Goal: Entertainment & Leisure: Consume media (video, audio)

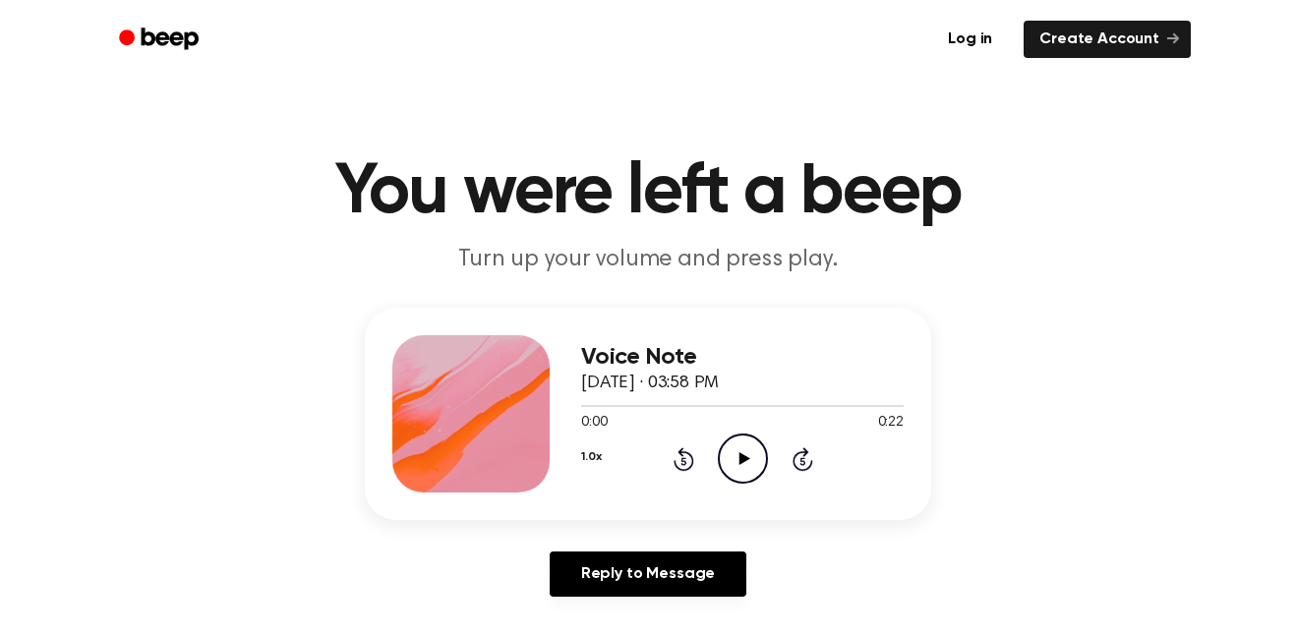
click at [774, 451] on div "1.0x Rewind 5 seconds Play Audio Skip 5 seconds" at bounding box center [742, 459] width 323 height 50
click at [748, 460] on icon at bounding box center [744, 458] width 11 height 13
click at [721, 446] on icon "Play Audio" at bounding box center [743, 459] width 50 height 50
click at [731, 447] on icon "Pause Audio" at bounding box center [743, 459] width 50 height 50
click at [719, 462] on circle at bounding box center [743, 459] width 48 height 48
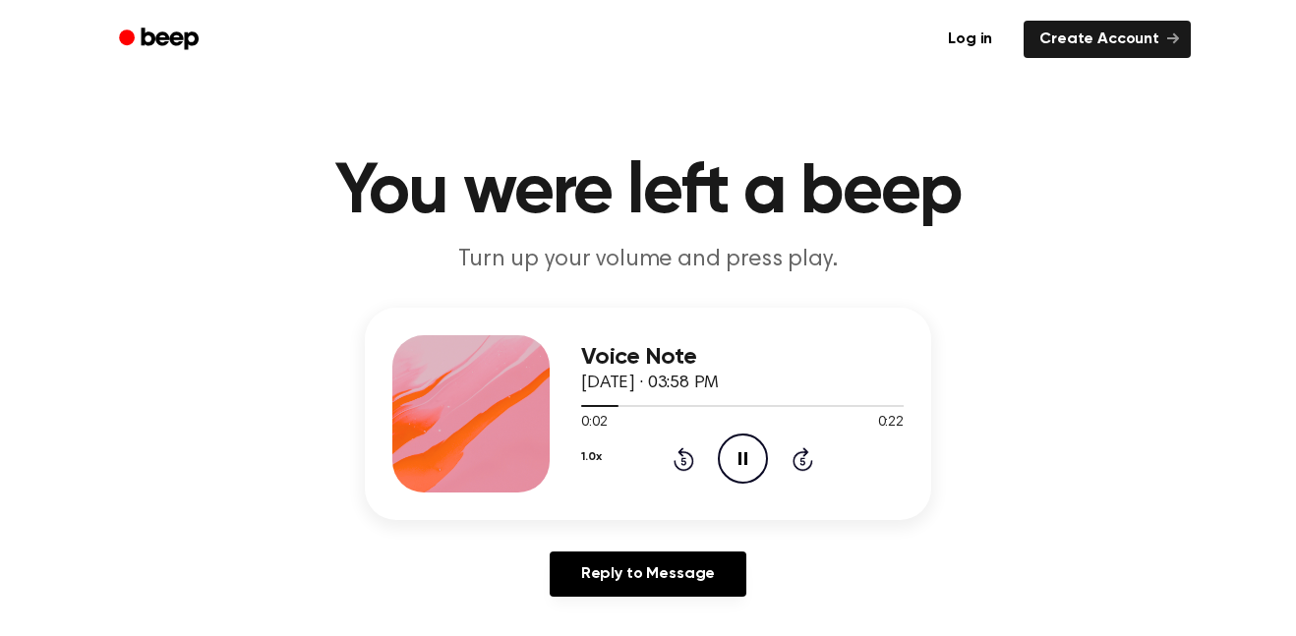
click at [686, 493] on div "Voice Note October 13, 2025 · 03:58 PM 0:02 0:22 Your browser does not support …" at bounding box center [648, 414] width 567 height 212
click at [713, 461] on div "1.0x Rewind 5 seconds Pause Audio Skip 5 seconds" at bounding box center [742, 459] width 323 height 50
click at [732, 458] on icon "Pause Audio" at bounding box center [743, 459] width 50 height 50
click at [715, 467] on div "1.0x Rewind 5 seconds Play Audio Skip 5 seconds" at bounding box center [742, 459] width 323 height 50
click at [723, 468] on icon "Play Audio" at bounding box center [743, 459] width 50 height 50
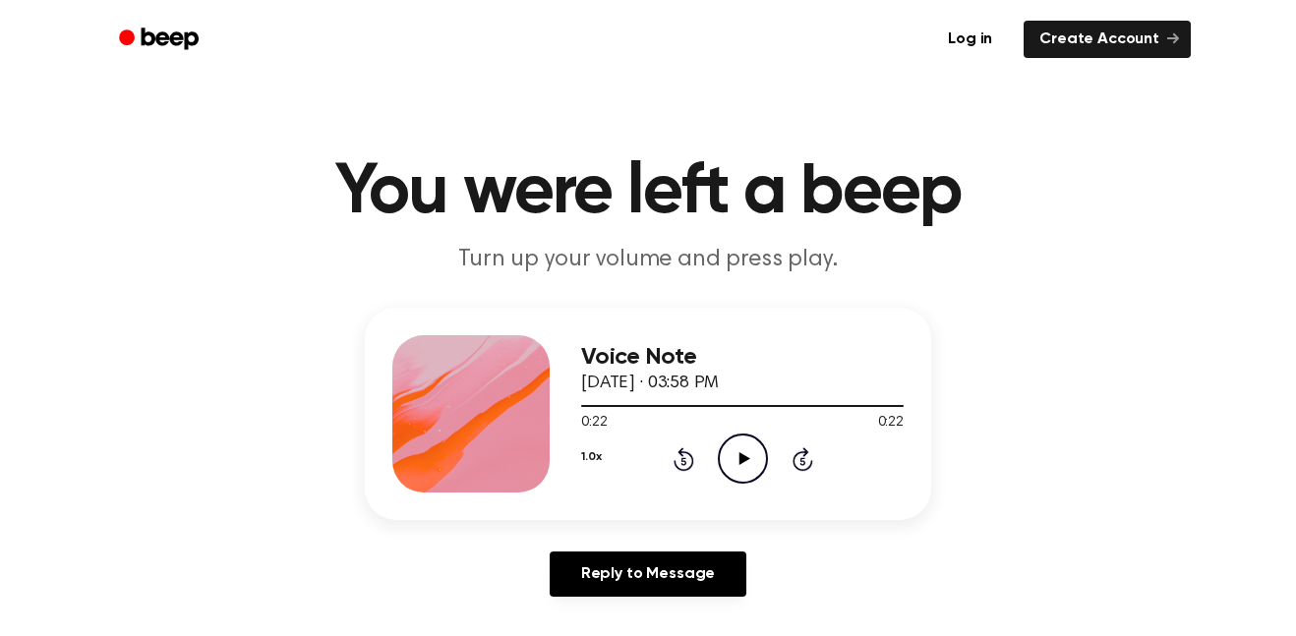
click at [737, 455] on icon "Play Audio" at bounding box center [743, 459] width 50 height 50
click at [728, 474] on icon "Play Audio" at bounding box center [743, 459] width 50 height 50
click at [731, 463] on icon "Pause Audio" at bounding box center [743, 459] width 50 height 50
click at [757, 498] on div "Voice Note October 13, 2025 · 03:58 PM 0:01 0:22 Your browser does not support …" at bounding box center [648, 414] width 567 height 212
click at [759, 465] on icon "Play Audio" at bounding box center [743, 459] width 50 height 50
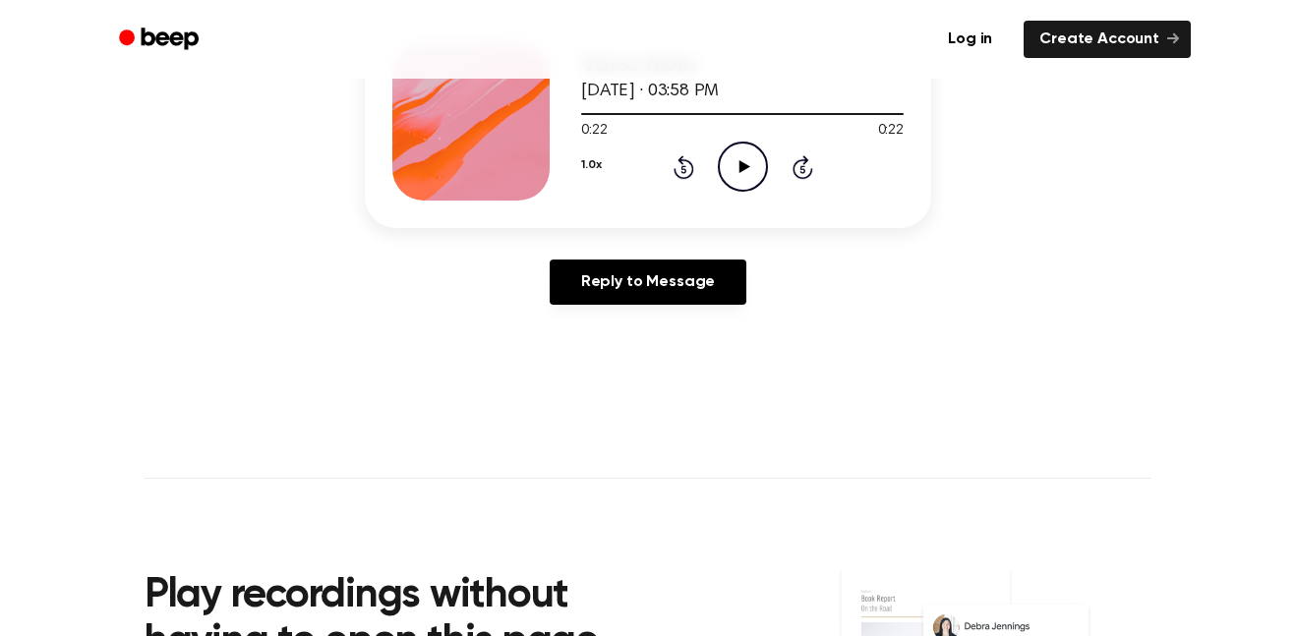
scroll to position [293, 0]
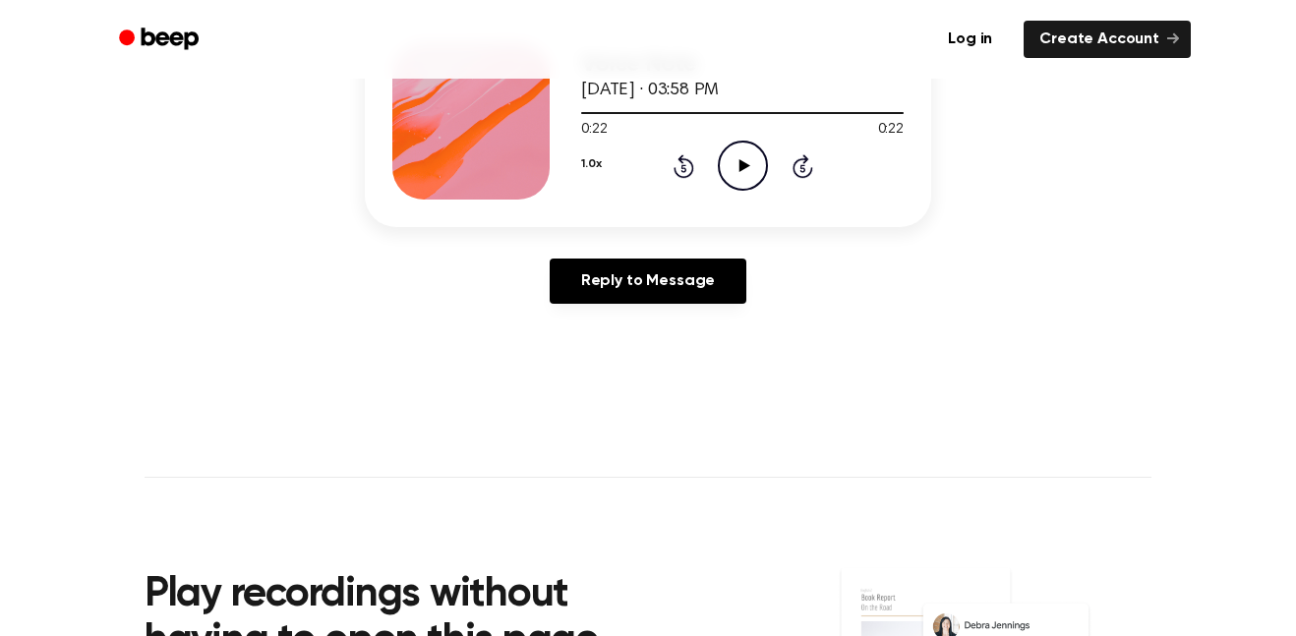
click at [728, 175] on icon "Play Audio" at bounding box center [743, 166] width 50 height 50
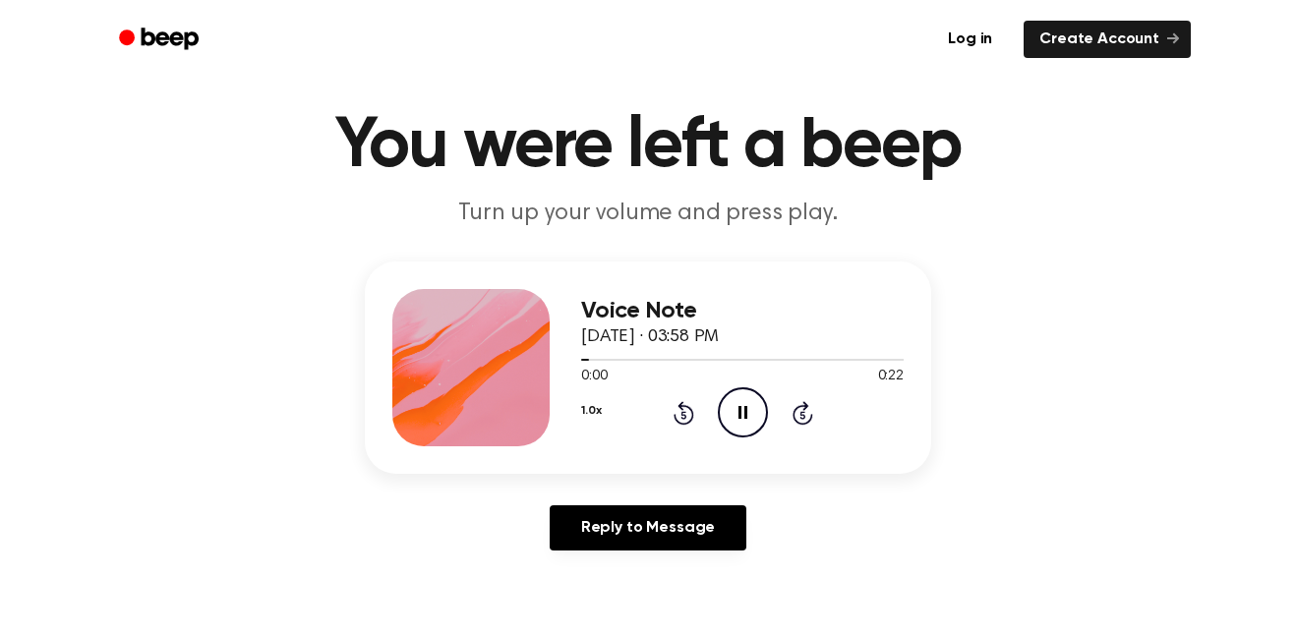
scroll to position [39, 0]
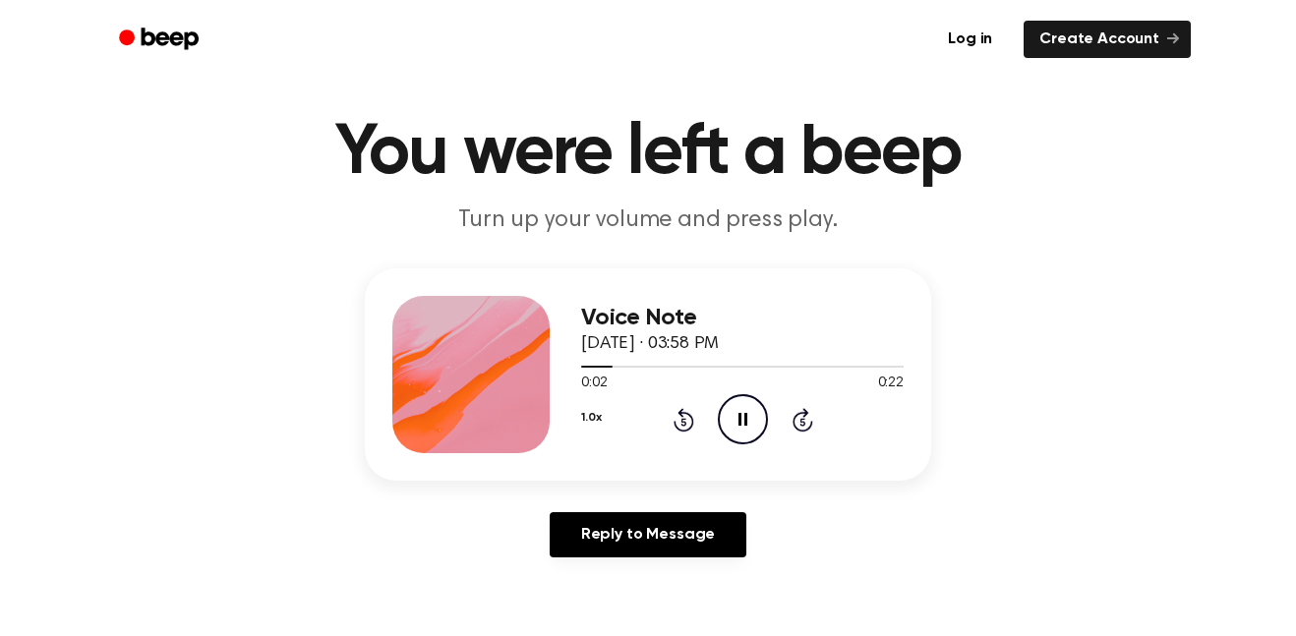
click at [737, 424] on icon "Pause Audio" at bounding box center [743, 419] width 50 height 50
click at [744, 425] on icon "Play Audio" at bounding box center [743, 419] width 50 height 50
click at [738, 423] on icon "Play Audio" at bounding box center [743, 419] width 50 height 50
click at [751, 430] on icon "Play Audio" at bounding box center [743, 419] width 50 height 50
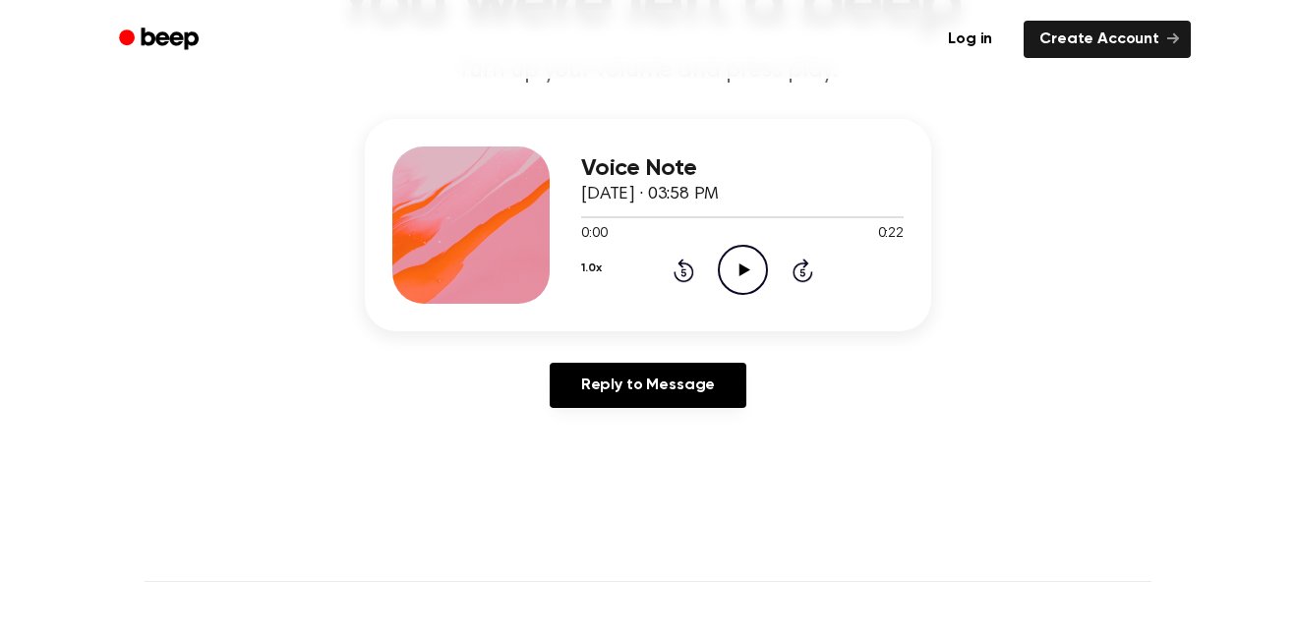
scroll to position [184, 0]
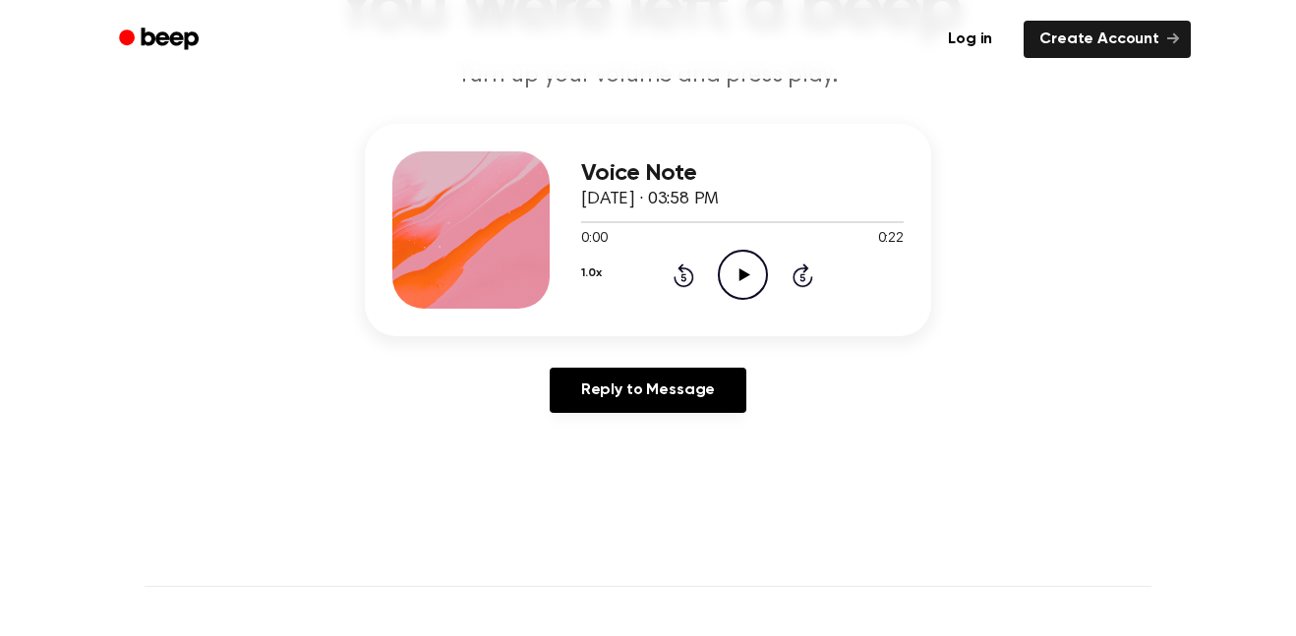
click at [758, 268] on icon "Play Audio" at bounding box center [743, 275] width 50 height 50
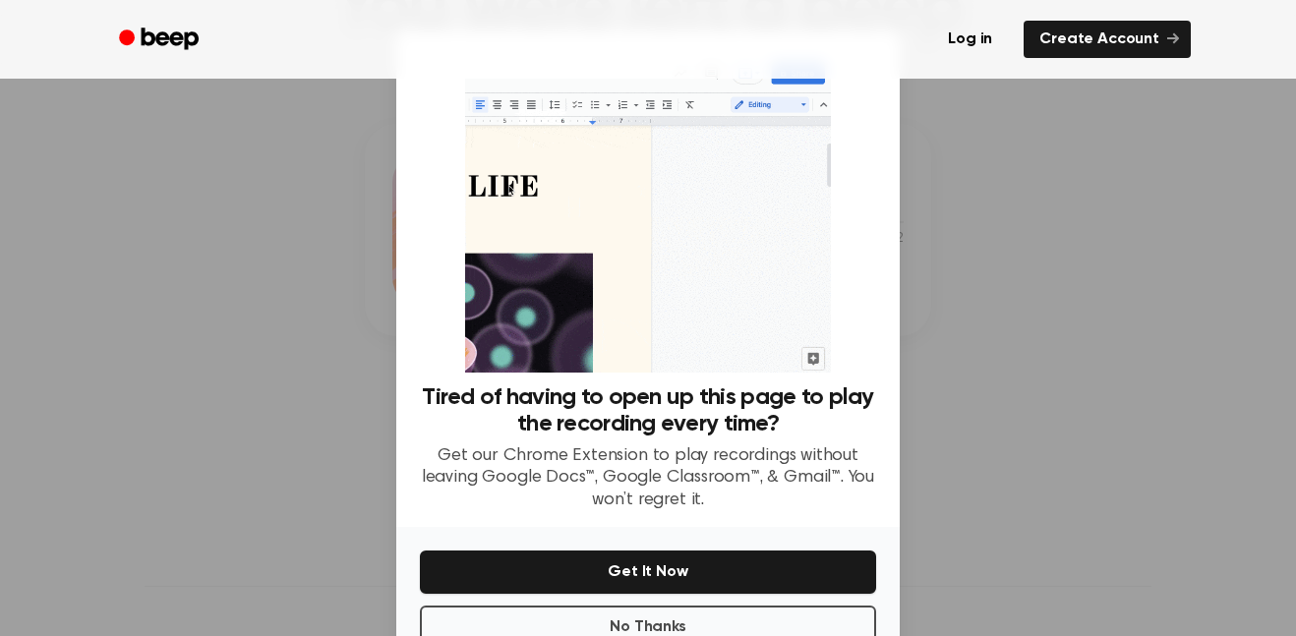
scroll to position [56, 0]
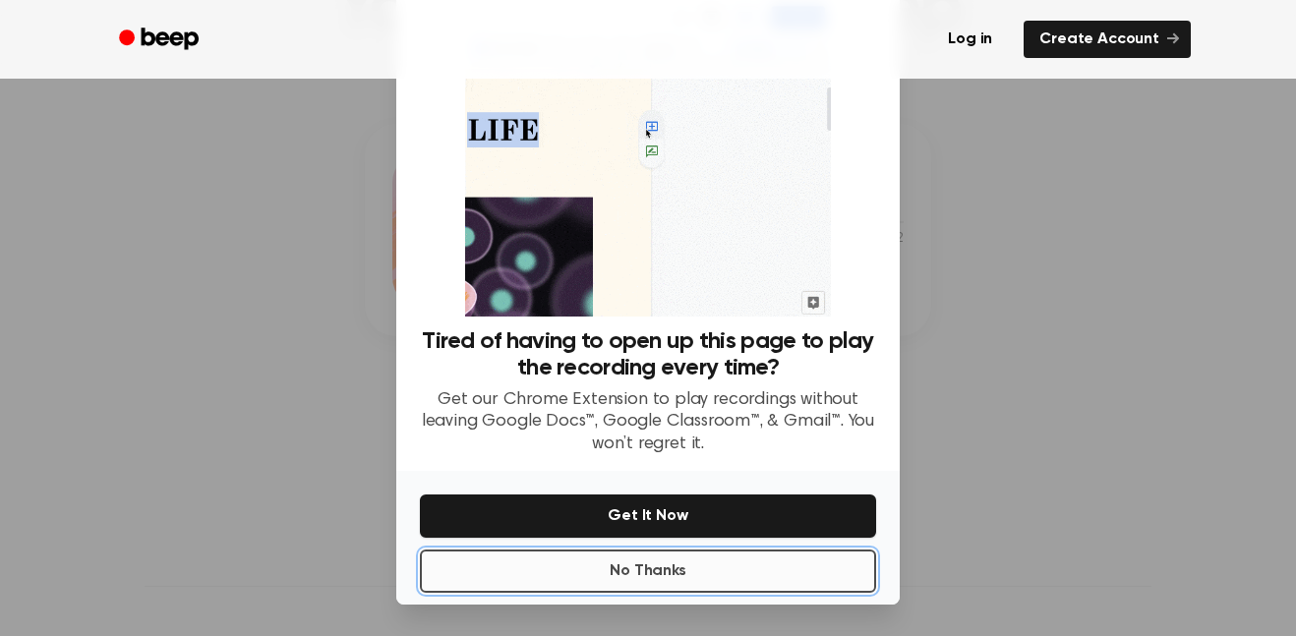
click at [743, 562] on button "No Thanks" at bounding box center [648, 571] width 456 height 43
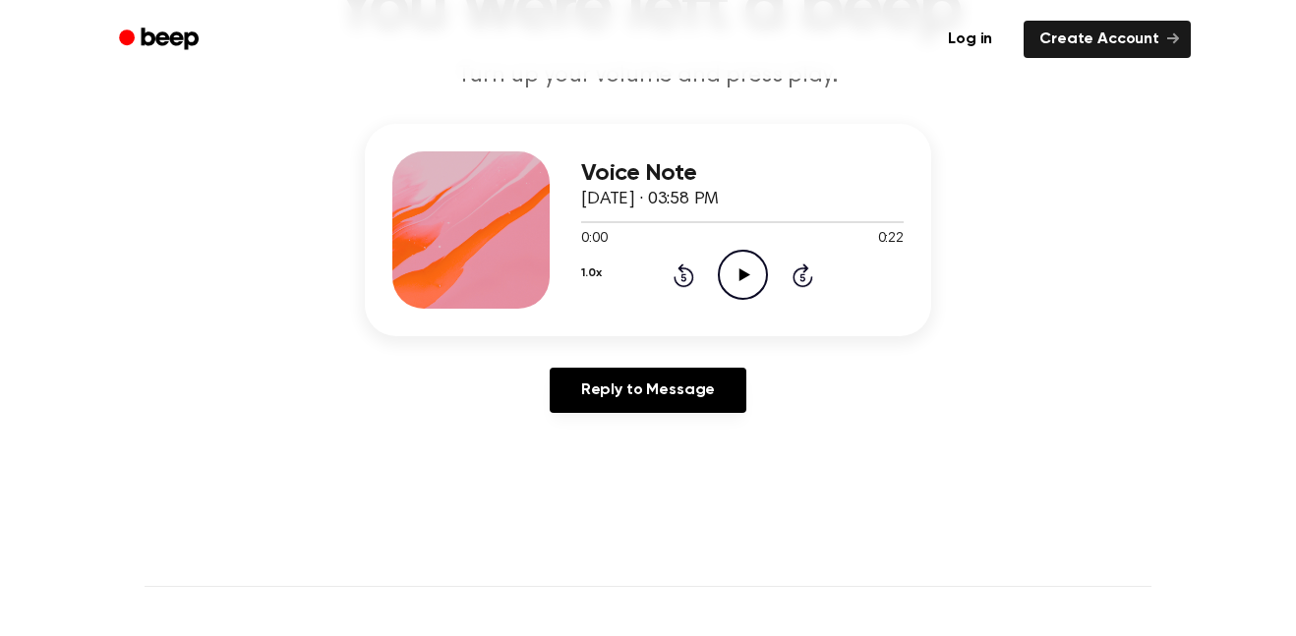
click at [740, 287] on icon "Play Audio" at bounding box center [743, 275] width 50 height 50
